Goal: Transaction & Acquisition: Download file/media

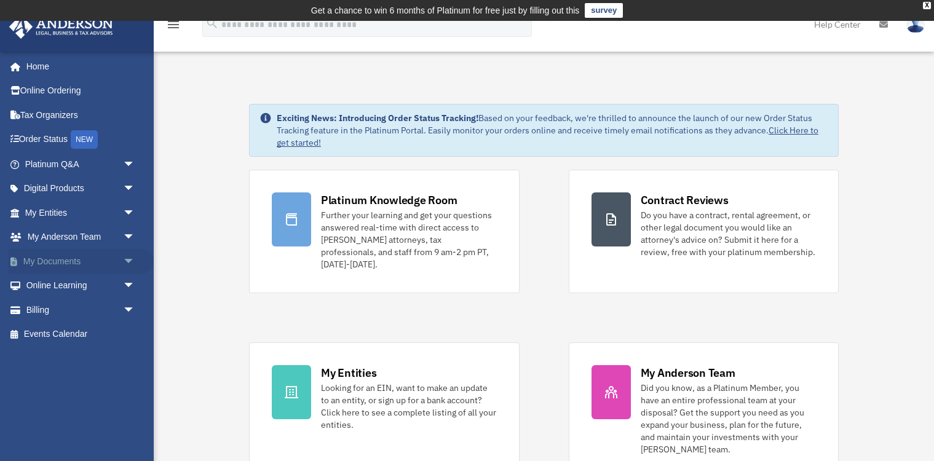
click at [73, 258] on link "My Documents arrow_drop_down" at bounding box center [81, 261] width 145 height 25
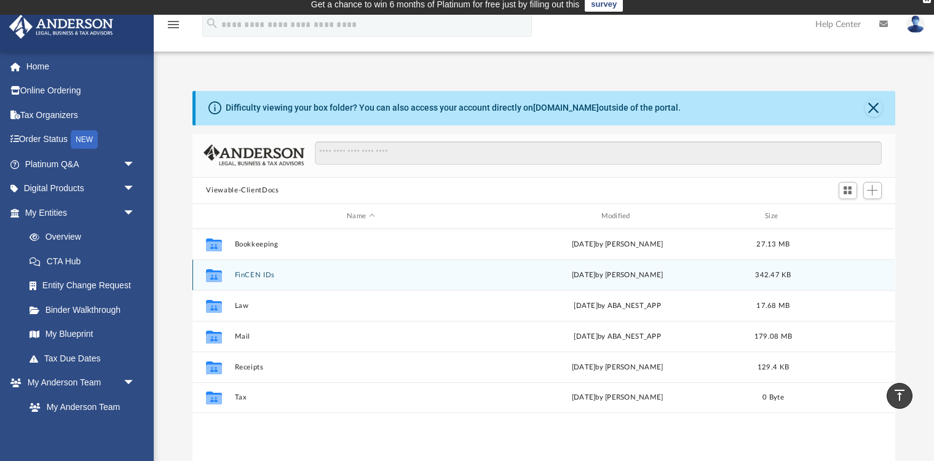
scroll to position [6, 0]
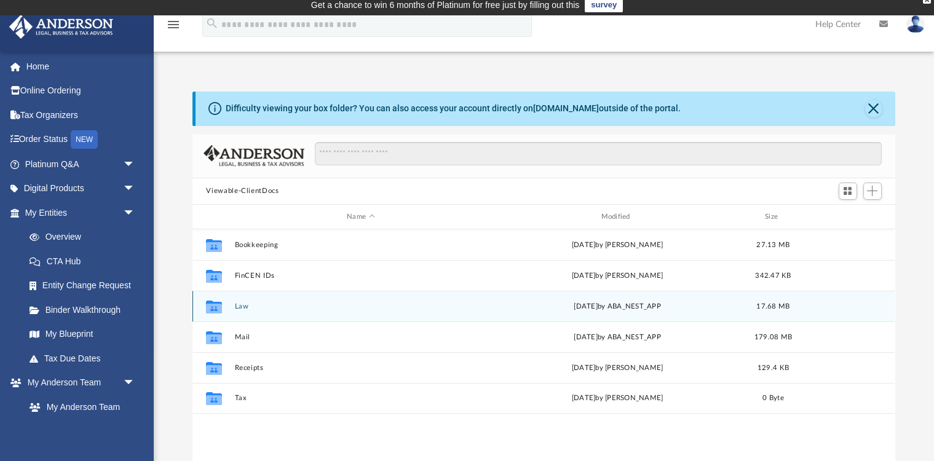
click at [247, 306] on button "Law" at bounding box center [361, 307] width 252 height 8
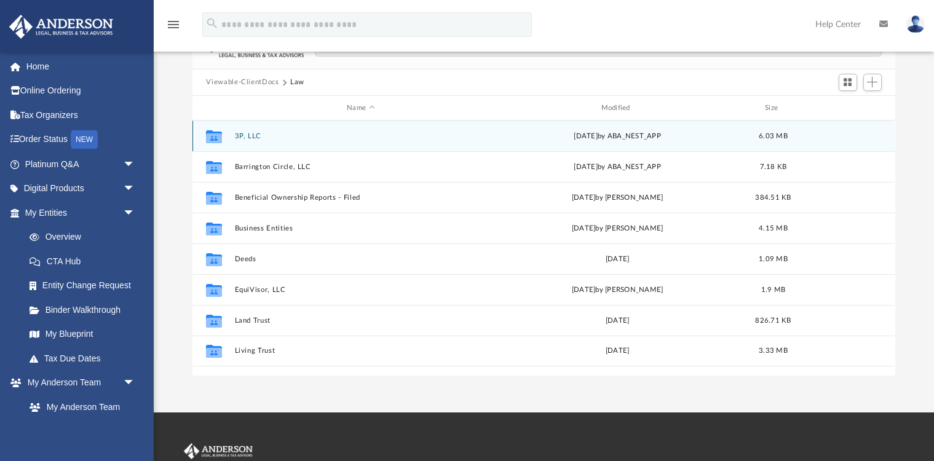
scroll to position [115, 0]
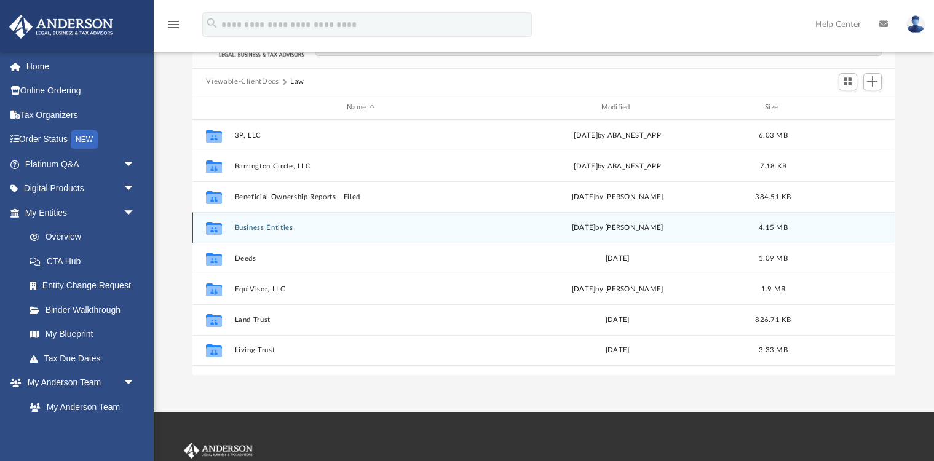
click at [280, 228] on button "Business Entities" at bounding box center [361, 228] width 252 height 8
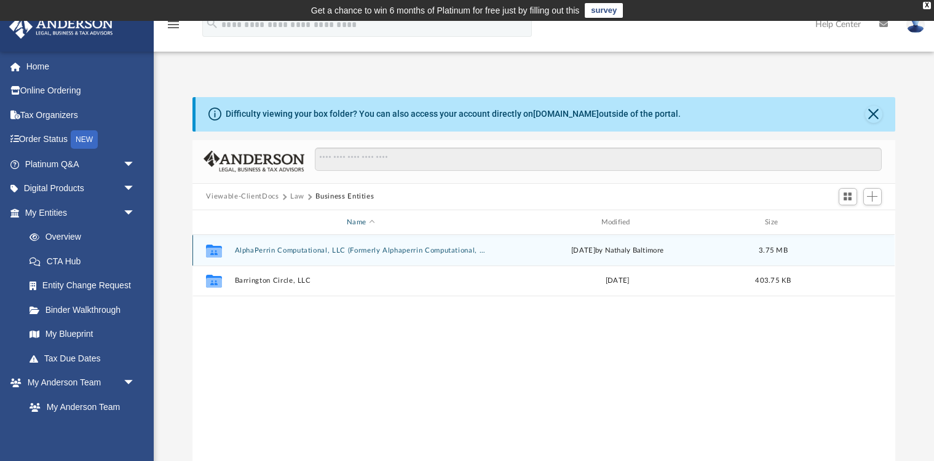
scroll to position [0, 0]
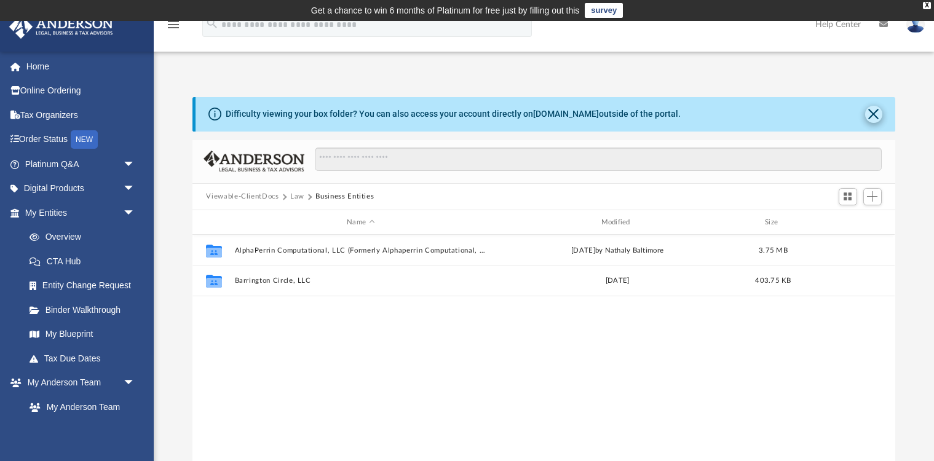
click at [876, 114] on button "Close" at bounding box center [874, 114] width 17 height 17
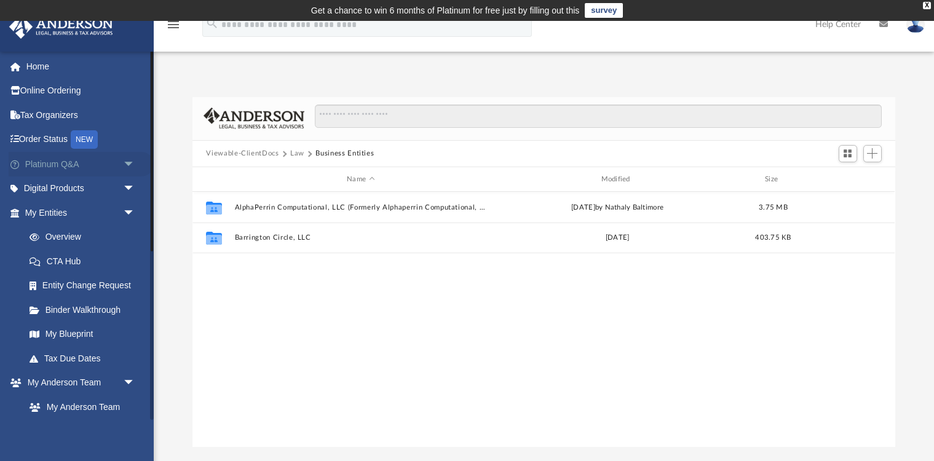
click at [78, 162] on link "Platinum Q&A arrow_drop_down" at bounding box center [81, 164] width 145 height 25
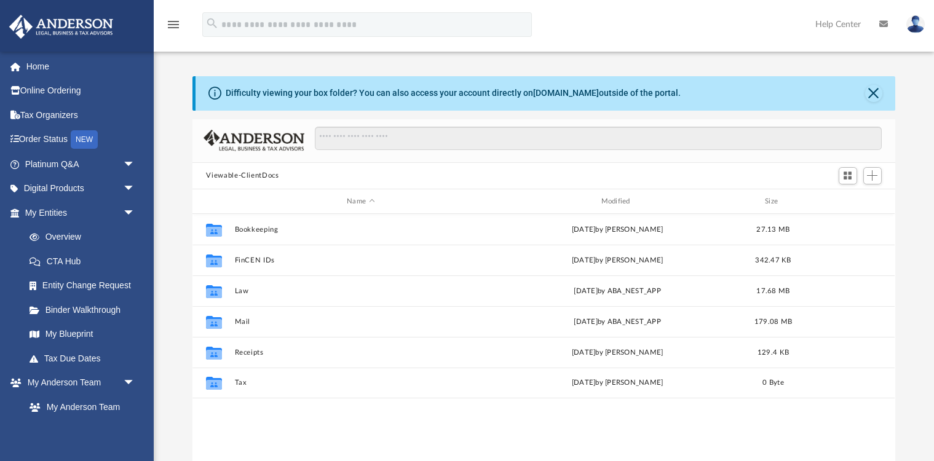
scroll to position [280, 703]
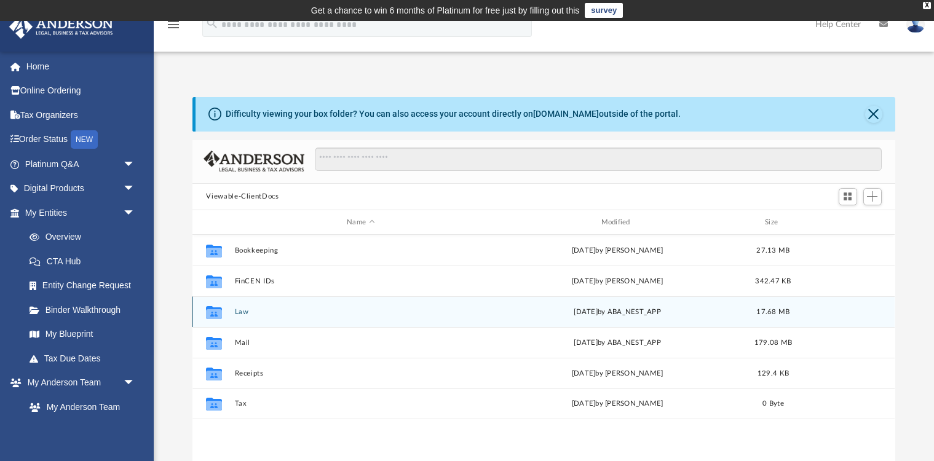
click at [247, 308] on button "Law" at bounding box center [361, 312] width 252 height 8
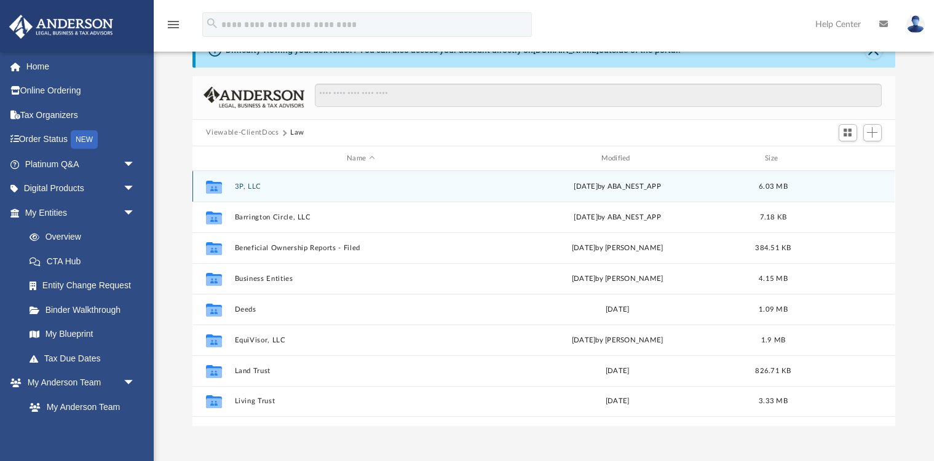
scroll to position [58, 0]
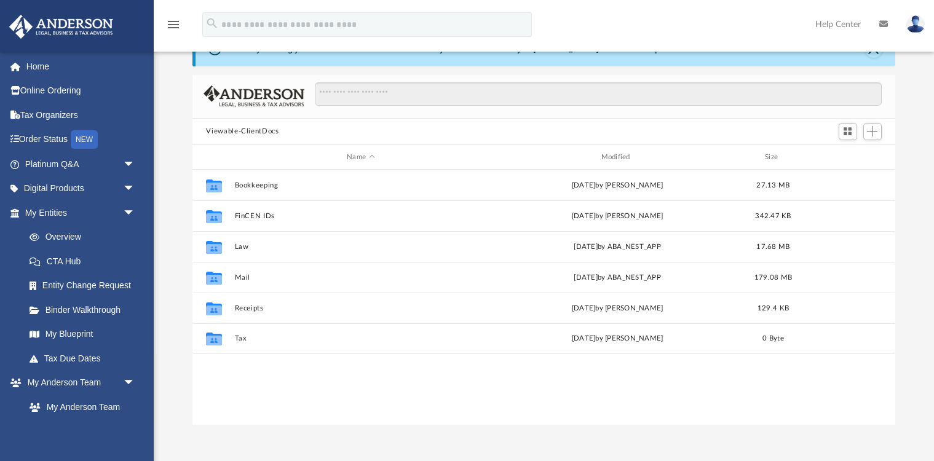
scroll to position [280, 703]
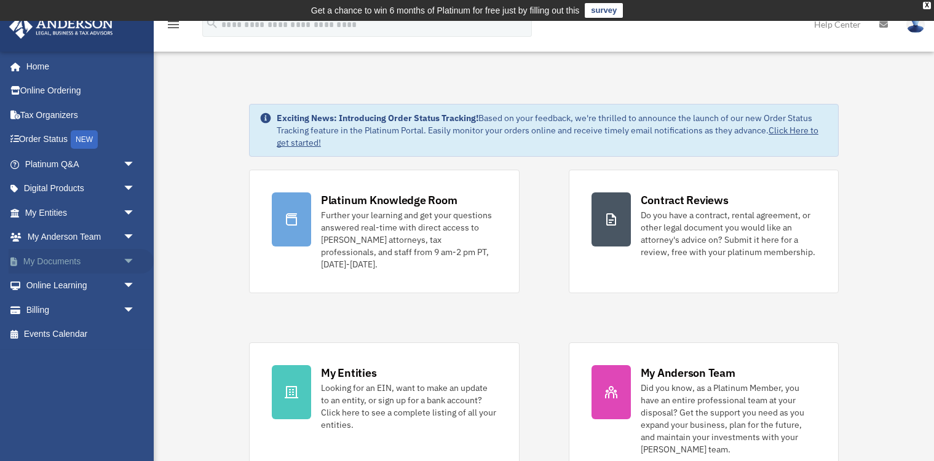
click at [75, 255] on link "My Documents arrow_drop_down" at bounding box center [81, 261] width 145 height 25
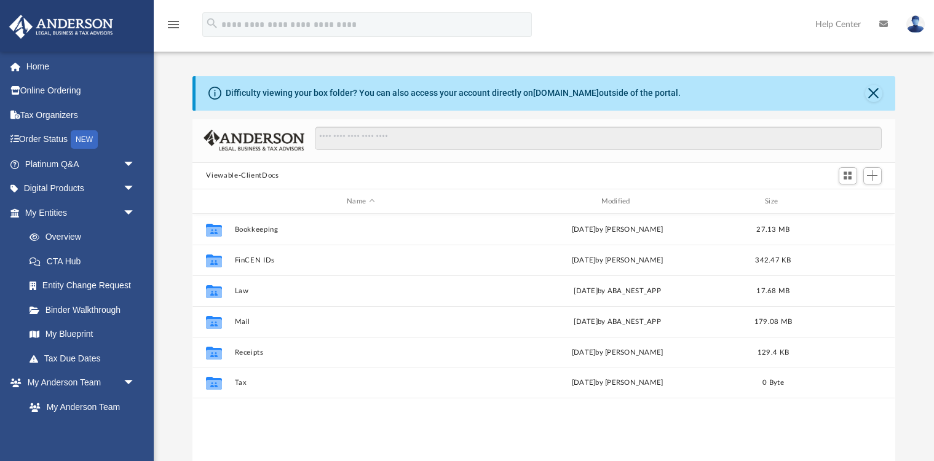
scroll to position [280, 703]
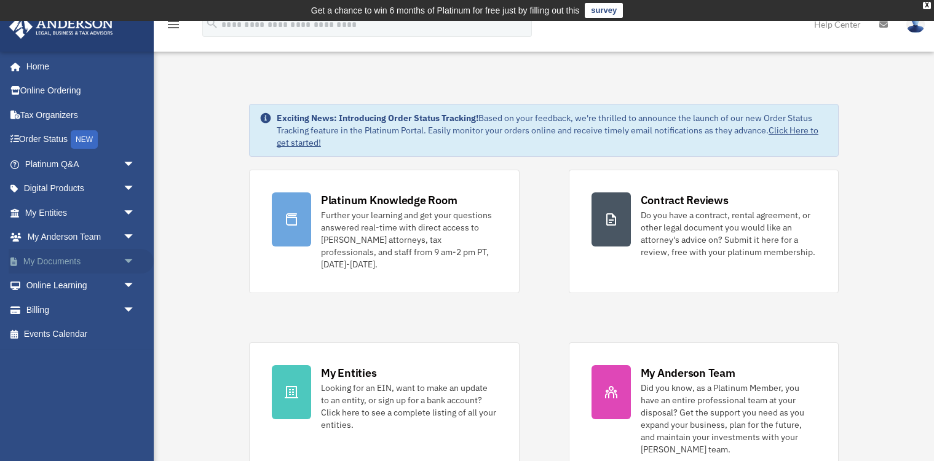
click at [130, 257] on span "arrow_drop_down" at bounding box center [135, 261] width 25 height 25
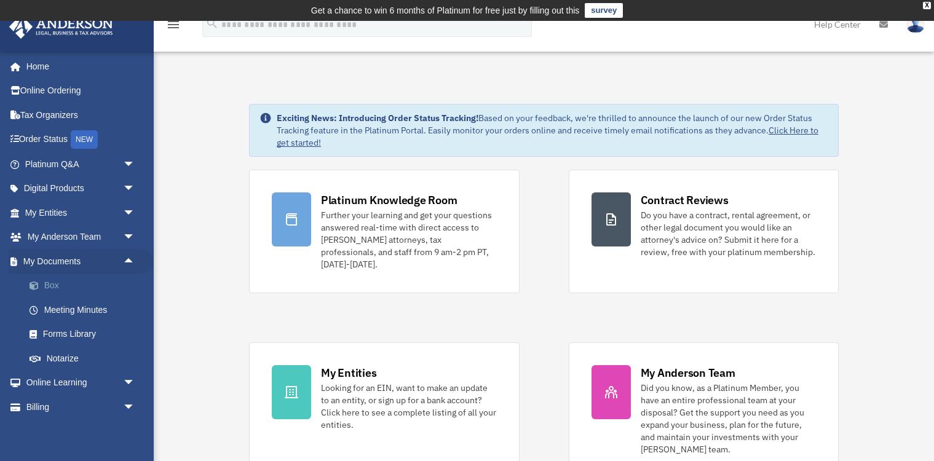
click at [56, 282] on link "Box" at bounding box center [85, 286] width 137 height 25
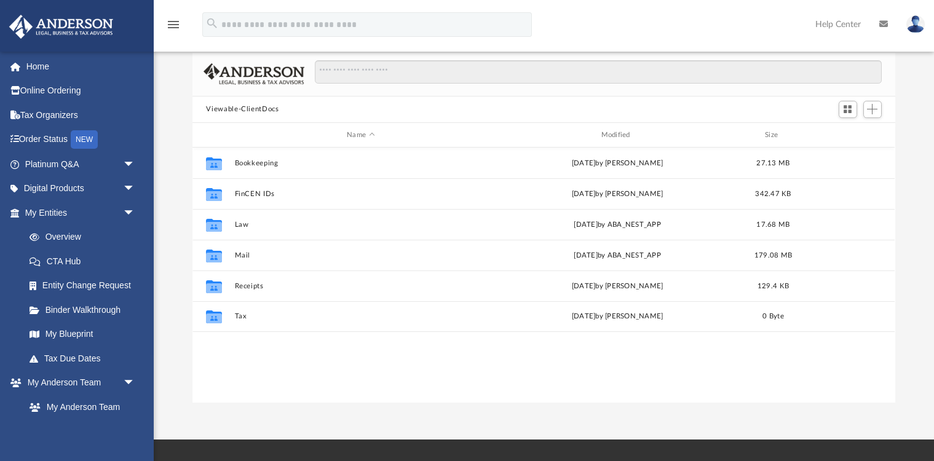
scroll to position [88, 0]
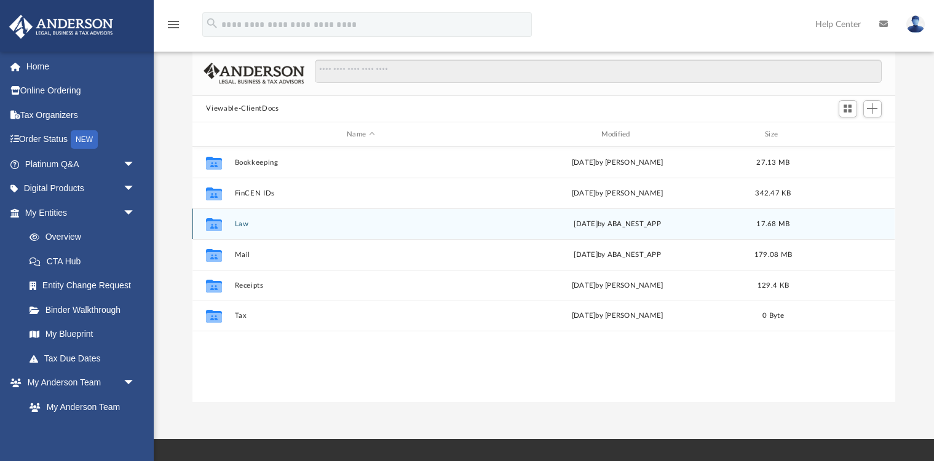
click at [241, 218] on div "Collaborated Folder Law [DATE] by ABA_NEST_APP 17.68 MB" at bounding box center [544, 224] width 703 height 31
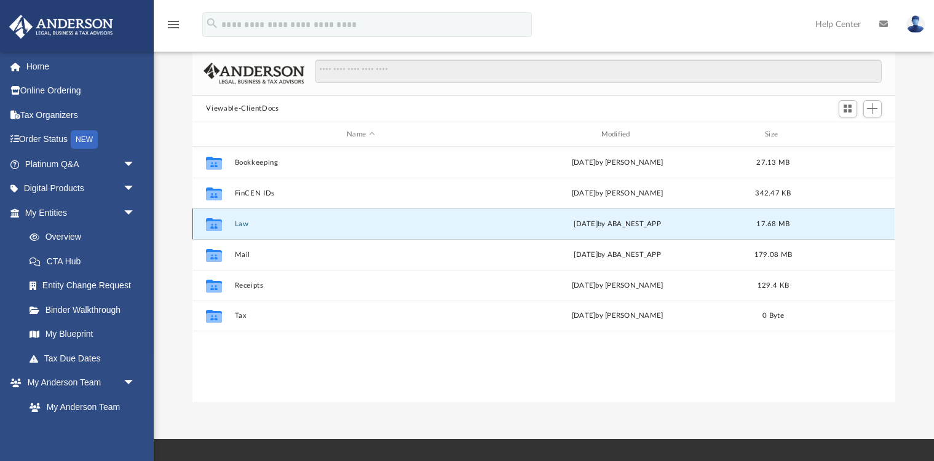
click at [236, 224] on button "Law" at bounding box center [361, 224] width 252 height 8
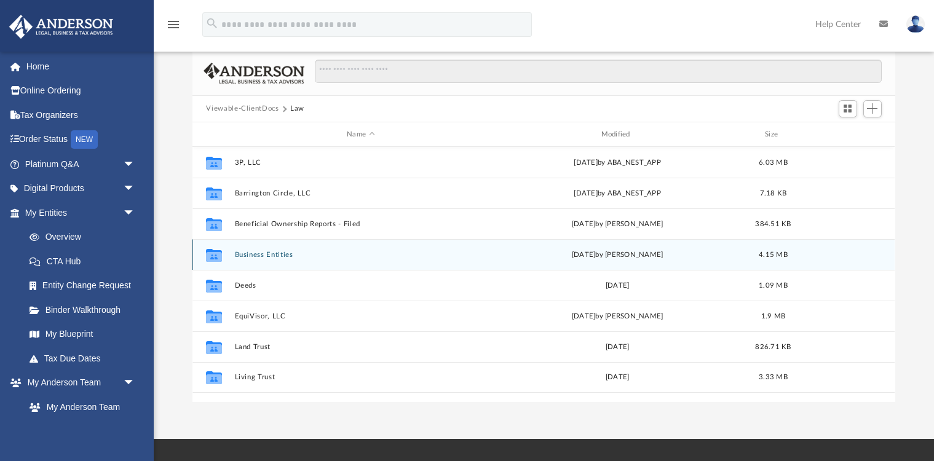
click at [279, 256] on button "Business Entities" at bounding box center [361, 255] width 252 height 8
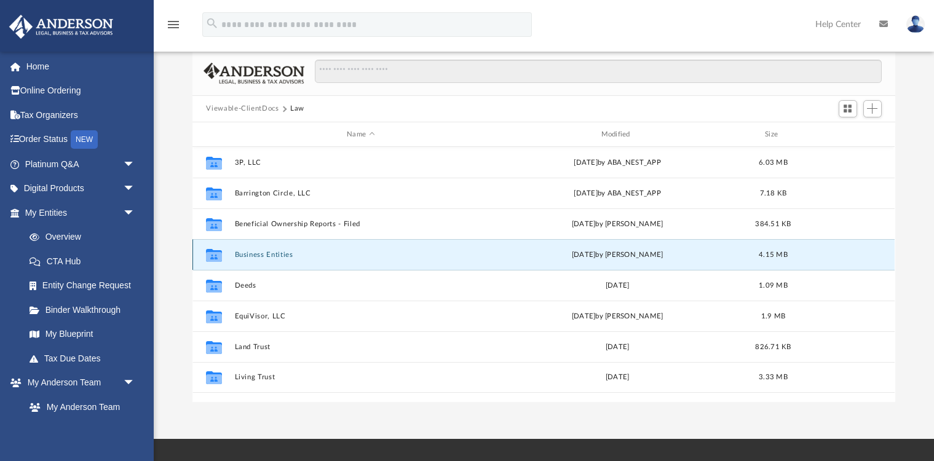
click at [279, 256] on button "Business Entities" at bounding box center [361, 255] width 252 height 8
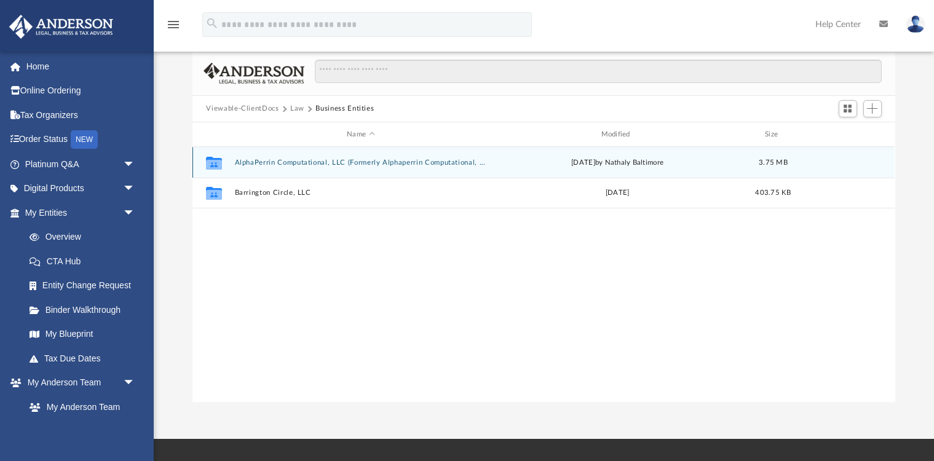
click at [277, 161] on button "AlphaPerrin Computational, LLC (Formerly Alphaperrin Computational, LLC)" at bounding box center [361, 163] width 252 height 8
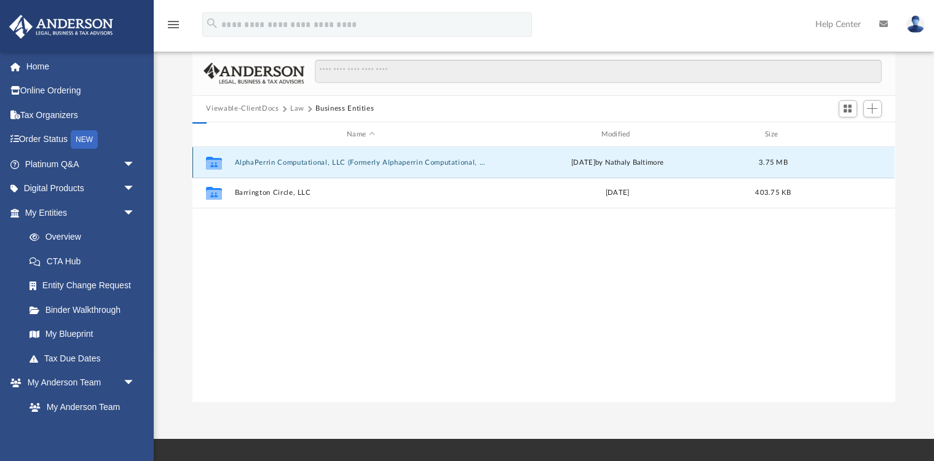
click at [277, 161] on button "AlphaPerrin Computational, LLC (Formerly Alphaperrin Computational, LLC)" at bounding box center [361, 163] width 252 height 8
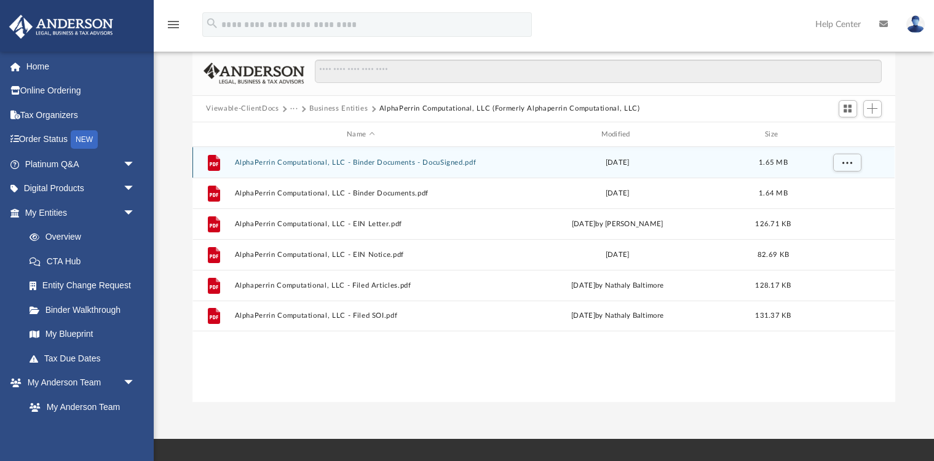
click at [301, 162] on button "AlphaPerrin Computational, LLC - Binder Documents - DocuSigned.pdf" at bounding box center [361, 163] width 252 height 8
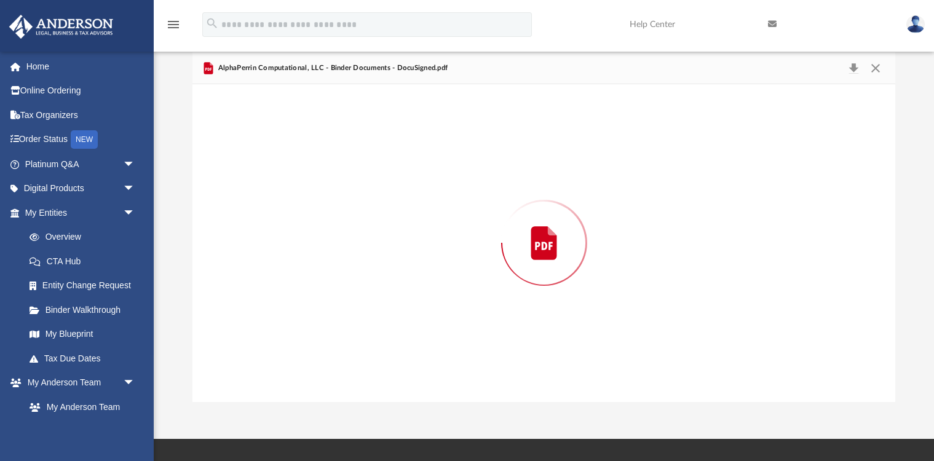
click at [301, 162] on div "Preview" at bounding box center [544, 242] width 703 height 317
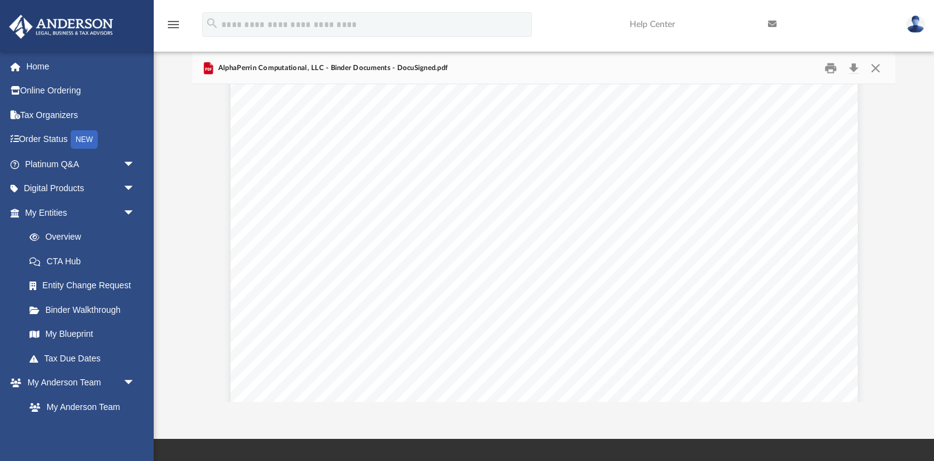
scroll to position [49299, 0]
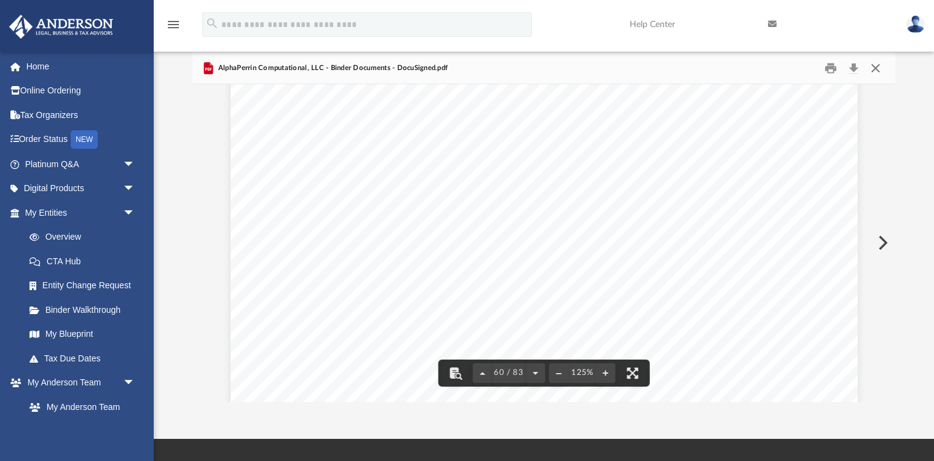
click at [879, 69] on button "Close" at bounding box center [876, 67] width 22 height 19
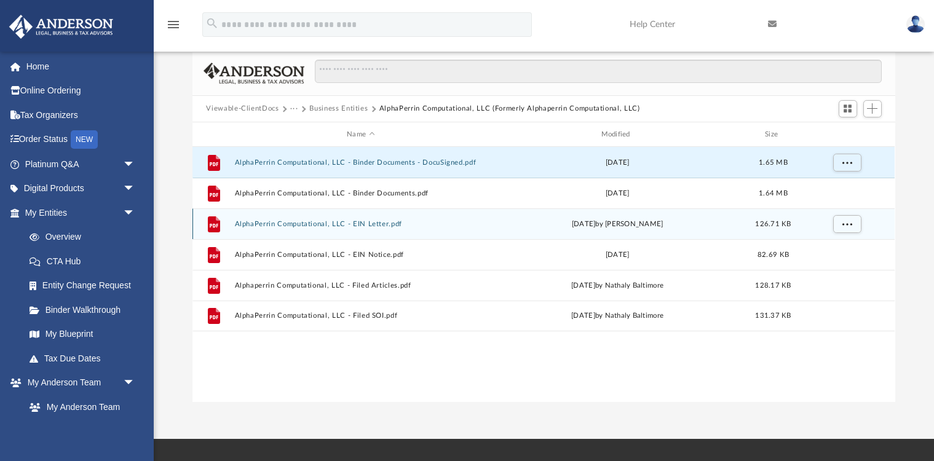
click at [383, 221] on button "AlphaPerrin Computational, LLC - EIN Letter.pdf" at bounding box center [361, 224] width 252 height 8
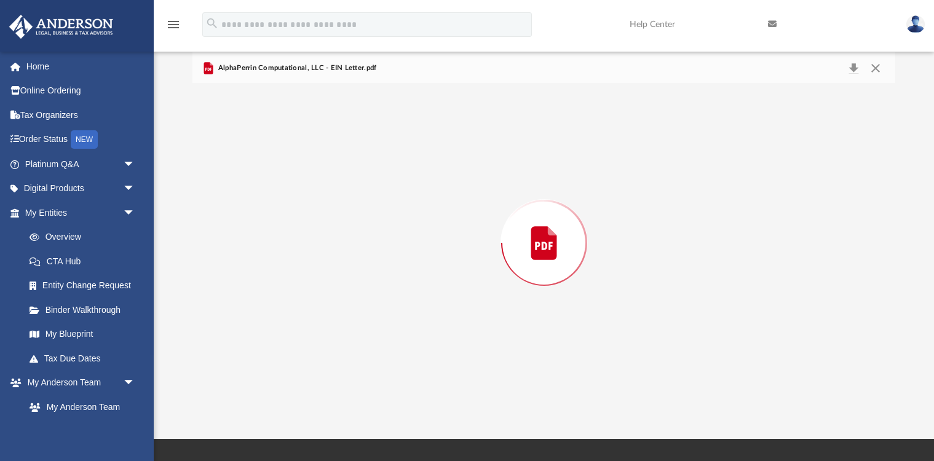
click at [383, 221] on div "Preview" at bounding box center [544, 242] width 703 height 317
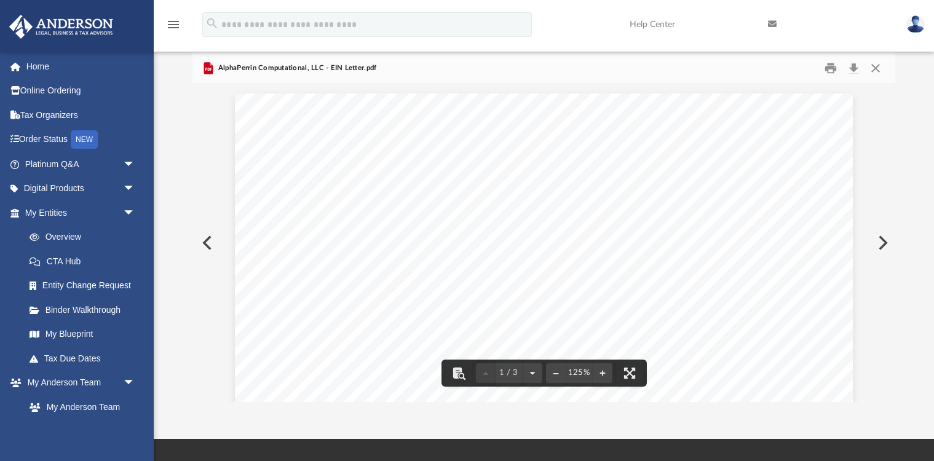
scroll to position [0, 0]
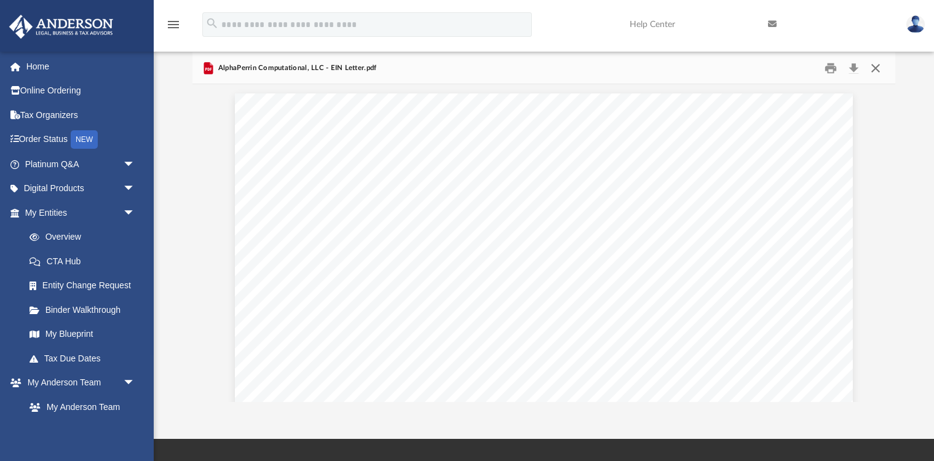
click at [878, 69] on button "Close" at bounding box center [876, 67] width 22 height 19
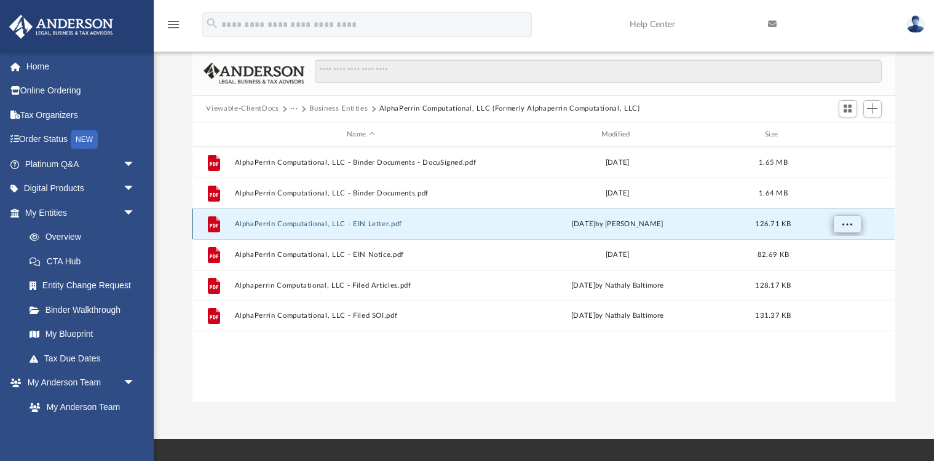
click at [855, 225] on button "More options" at bounding box center [848, 224] width 28 height 18
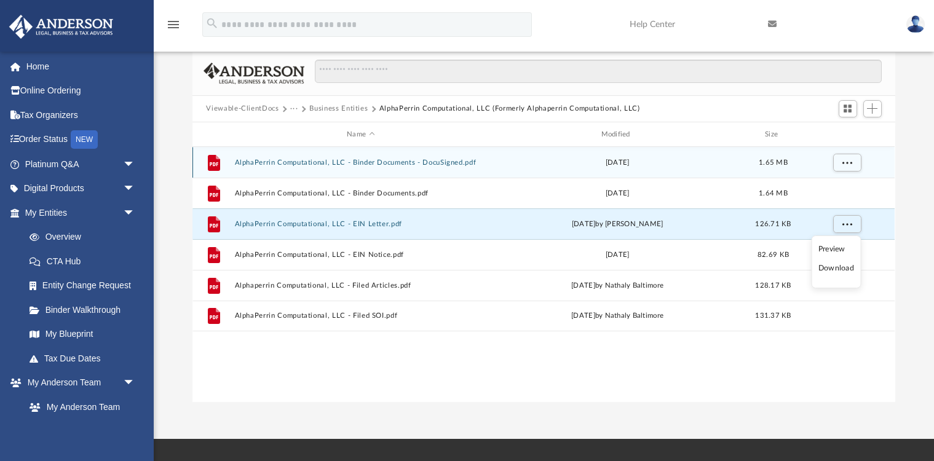
click at [449, 163] on button "AlphaPerrin Computational, LLC - Binder Documents - DocuSigned.pdf" at bounding box center [361, 163] width 252 height 8
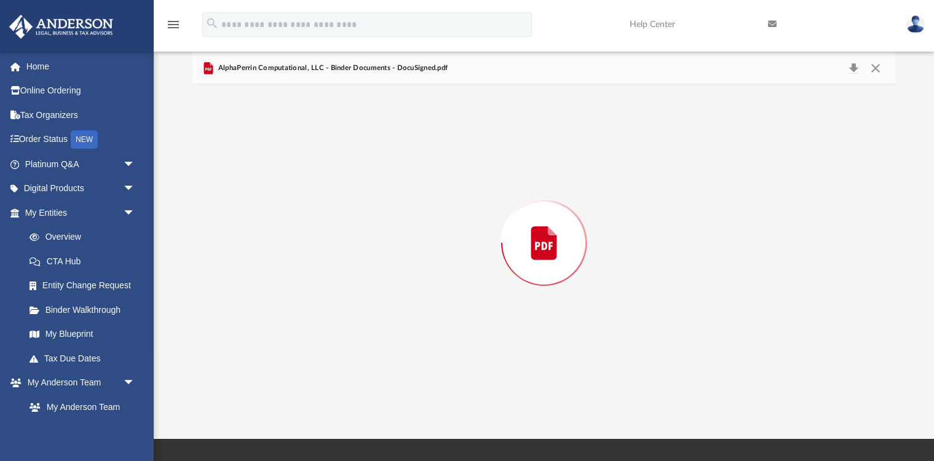
click at [449, 163] on div "Preview" at bounding box center [544, 242] width 703 height 317
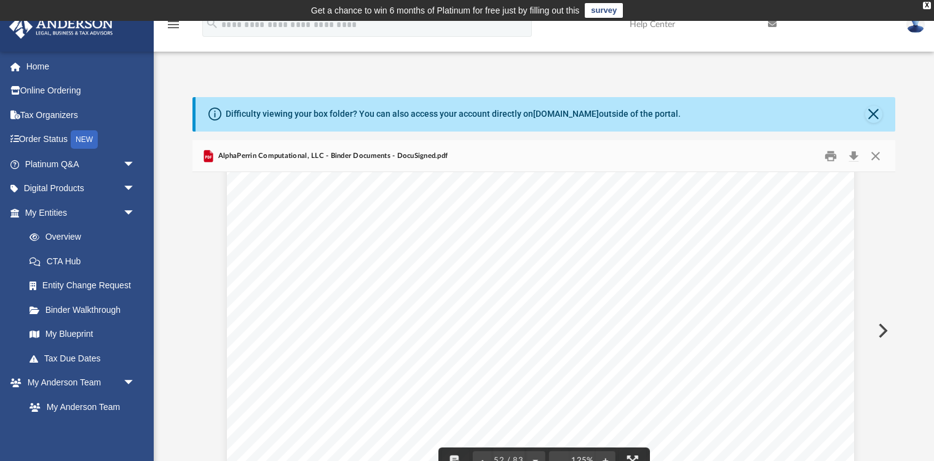
scroll to position [42813, 4]
click at [875, 154] on button "Close" at bounding box center [876, 155] width 22 height 19
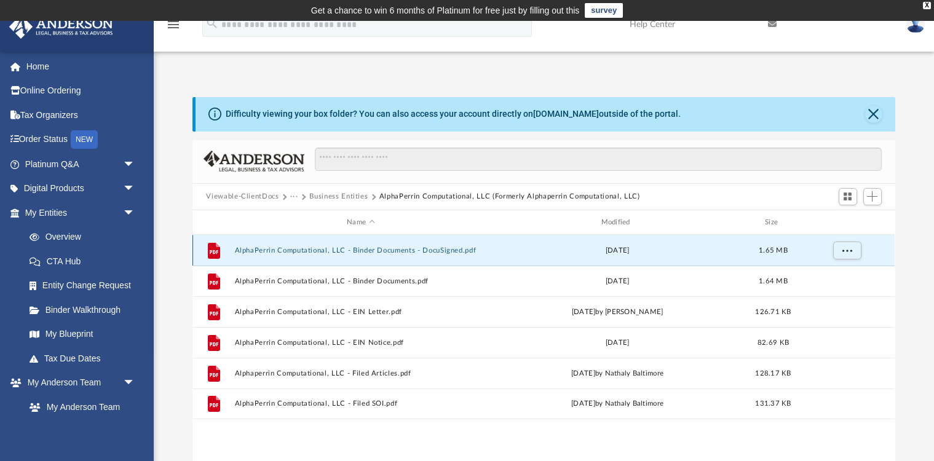
click at [469, 249] on button "AlphaPerrin Computational, LLC - Binder Documents - DocuSigned.pdf" at bounding box center [361, 251] width 252 height 8
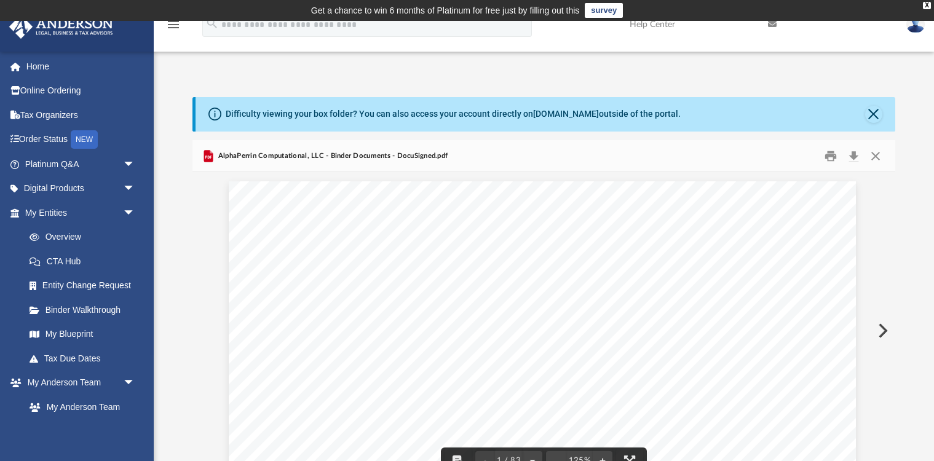
scroll to position [0, 2]
click at [854, 157] on button "Download" at bounding box center [854, 155] width 22 height 19
